Goal: Find specific page/section: Find specific page/section

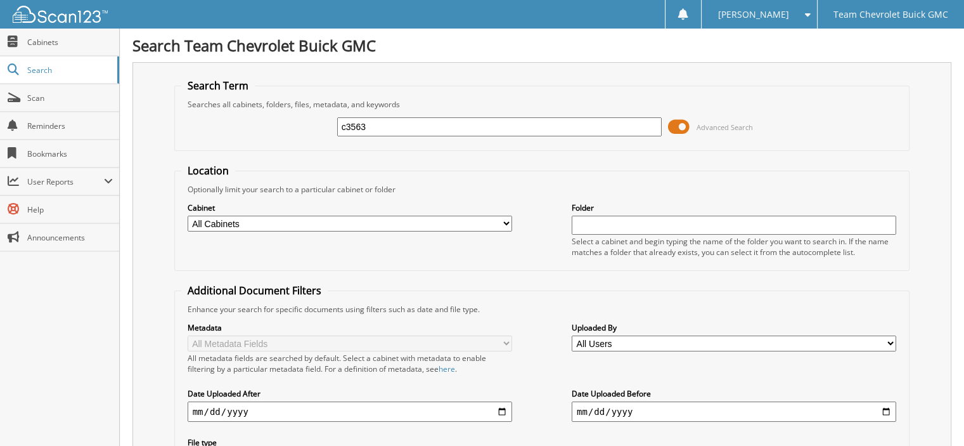
type input "c3563"
click at [360, 126] on input "c3563" at bounding box center [499, 126] width 325 height 19
type input "c3553"
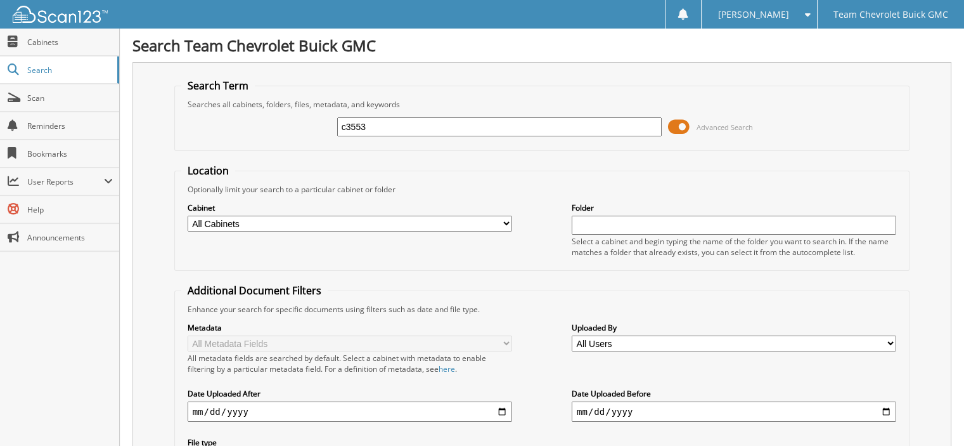
drag, startPoint x: 409, startPoint y: 125, endPoint x: -431, endPoint y: 144, distance: 840.6
click at [0, 144] on html "Delilah C. Settings Logout Team Chevrolet Buick GMC Close Cabinets Search Scan" at bounding box center [482, 309] width 964 height 619
type input "victor"
click at [469, 136] on div "victor Advanced Search" at bounding box center [542, 127] width 722 height 34
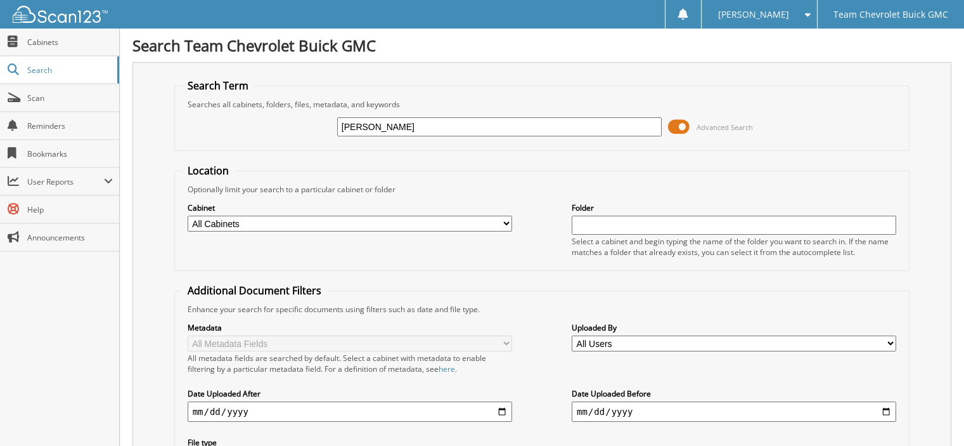
click at [473, 125] on input "victor" at bounding box center [499, 126] width 325 height 19
type input "[PERSON_NAME]"
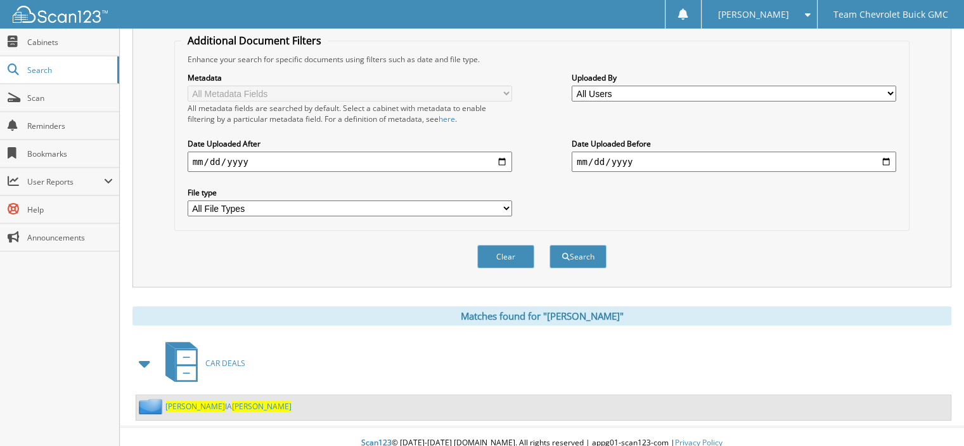
click at [195, 401] on link "[PERSON_NAME] IA [PERSON_NAME]" at bounding box center [228, 406] width 126 height 11
